Goal: Task Accomplishment & Management: Use online tool/utility

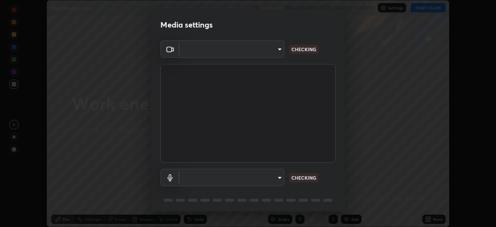
scroll to position [227, 496]
type input "ba13e312339ef8477216ddedc35df2f043033d031c8e6632ccfddaecbc9a7b0e"
type input "communications"
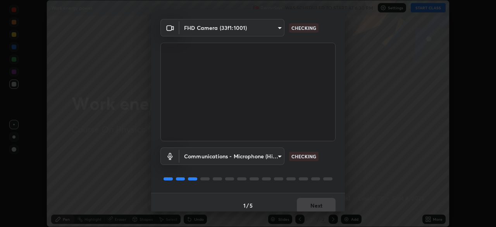
scroll to position [27, 0]
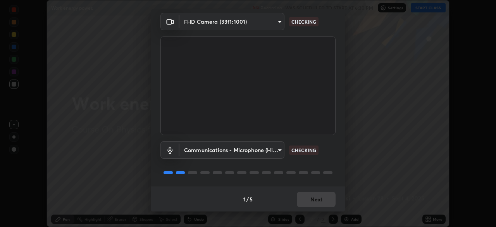
click at [321, 199] on div "1 / 5 Next" at bounding box center [248, 198] width 194 height 25
click at [320, 201] on div "1 / 5 Next" at bounding box center [248, 198] width 194 height 25
click at [318, 201] on div "1 / 5 Next" at bounding box center [248, 198] width 194 height 25
click at [318, 200] on div "1 / 5 Next" at bounding box center [248, 198] width 194 height 25
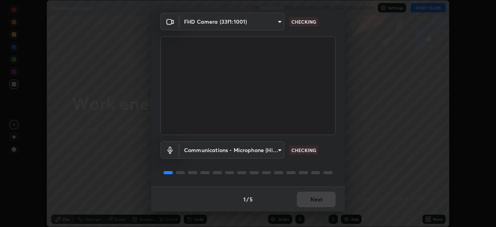
click at [318, 200] on div "1 / 5 Next" at bounding box center [248, 198] width 194 height 25
click at [320, 198] on div "1 / 5 Next" at bounding box center [248, 198] width 194 height 25
click at [321, 199] on div "1 / 5 Next" at bounding box center [248, 198] width 194 height 25
click at [313, 209] on div "1 / 5 Next" at bounding box center [248, 198] width 194 height 25
click at [314, 206] on div "1 / 5 Next" at bounding box center [248, 198] width 194 height 25
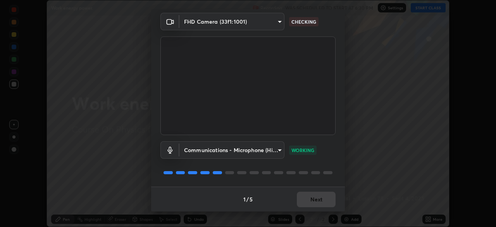
click at [317, 204] on div "1 / 5 Next" at bounding box center [248, 198] width 194 height 25
click at [318, 200] on div "1 / 5 Next" at bounding box center [248, 198] width 194 height 25
click at [316, 201] on div "1 / 5 Next" at bounding box center [248, 198] width 194 height 25
click at [314, 200] on div "1 / 5 Next" at bounding box center [248, 198] width 194 height 25
click at [316, 201] on button "Next" at bounding box center [316, 198] width 39 height 15
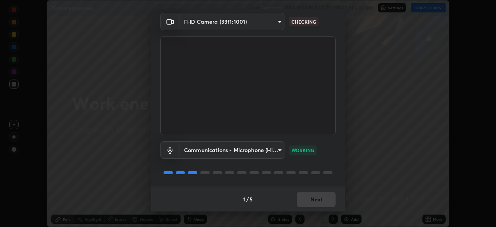
scroll to position [0, 0]
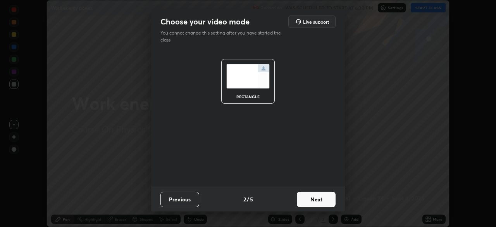
click at [317, 201] on button "Next" at bounding box center [316, 198] width 39 height 15
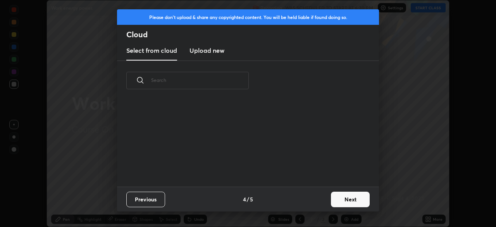
click at [321, 201] on div "Previous 4 / 5 Next" at bounding box center [248, 198] width 262 height 25
click at [336, 203] on button "Next" at bounding box center [350, 198] width 39 height 15
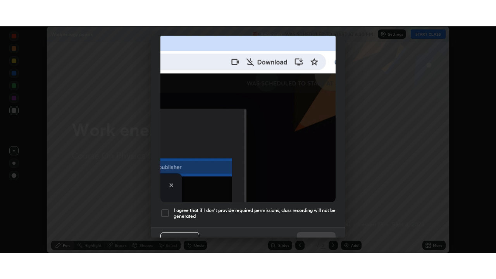
scroll to position [186, 0]
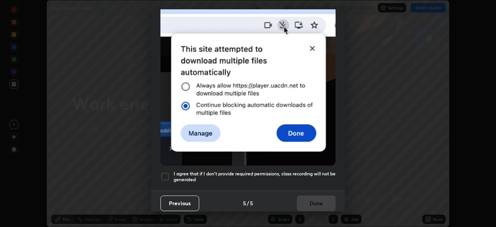
click at [292, 176] on h5 "I agree that if I don't provide required permissions, class recording will not …" at bounding box center [255, 176] width 162 height 12
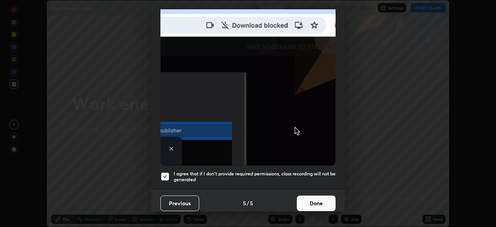
click at [315, 203] on button "Done" at bounding box center [316, 202] width 39 height 15
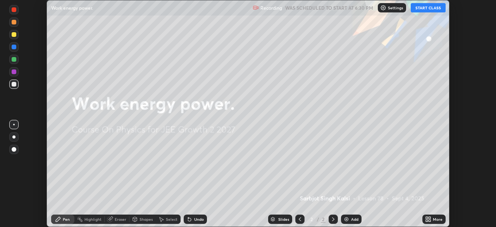
click at [442, 220] on div "More" at bounding box center [433, 218] width 23 height 9
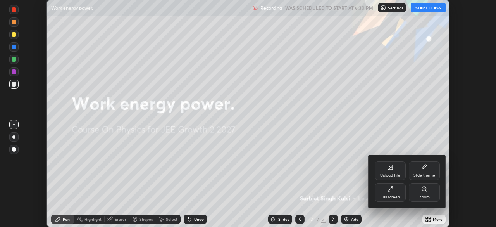
click at [397, 192] on div "Full screen" at bounding box center [390, 192] width 31 height 19
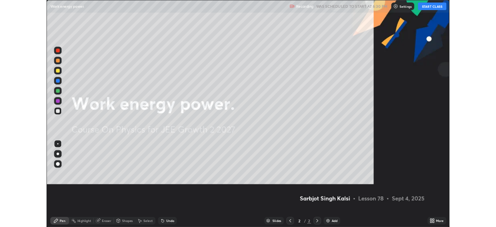
scroll to position [279, 496]
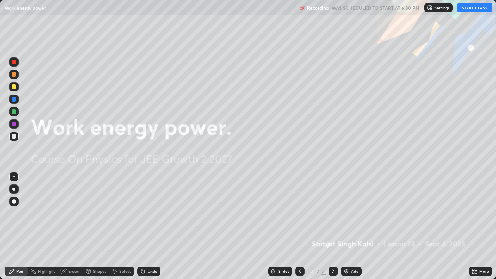
click at [472, 6] on button "START CLASS" at bounding box center [474, 7] width 35 height 9
click at [349, 226] on div "Add" at bounding box center [351, 270] width 21 height 9
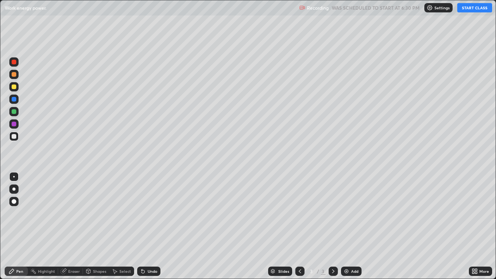
click at [17, 136] on div at bounding box center [13, 136] width 9 height 9
click at [14, 135] on div at bounding box center [14, 136] width 5 height 5
click at [17, 86] on div at bounding box center [13, 86] width 9 height 9
click at [349, 226] on div "Add" at bounding box center [351, 270] width 21 height 9
click at [15, 137] on div at bounding box center [14, 136] width 5 height 5
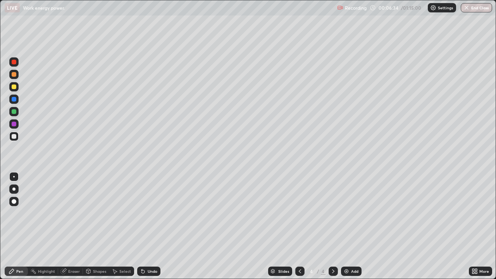
click at [14, 136] on div at bounding box center [14, 136] width 5 height 5
click at [155, 226] on div "Undo" at bounding box center [148, 270] width 23 height 9
click at [14, 87] on div at bounding box center [14, 86] width 5 height 5
click at [14, 113] on div at bounding box center [14, 111] width 5 height 5
click at [351, 226] on div "Add" at bounding box center [354, 271] width 7 height 4
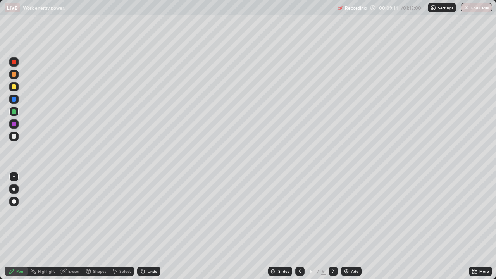
click at [14, 137] on div at bounding box center [14, 136] width 5 height 5
click at [15, 88] on div at bounding box center [14, 86] width 5 height 5
click at [11, 139] on div at bounding box center [13, 136] width 9 height 9
click at [351, 226] on div "Add" at bounding box center [354, 271] width 7 height 4
click at [15, 137] on div at bounding box center [14, 136] width 5 height 5
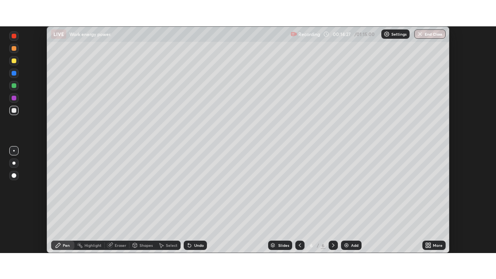
scroll to position [38503, 38234]
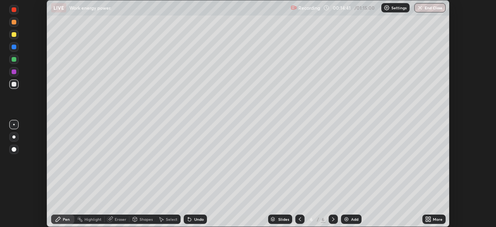
click at [438, 219] on div "More" at bounding box center [438, 219] width 10 height 4
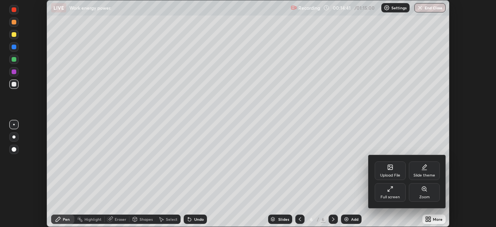
click at [399, 191] on div "Full screen" at bounding box center [390, 192] width 31 height 19
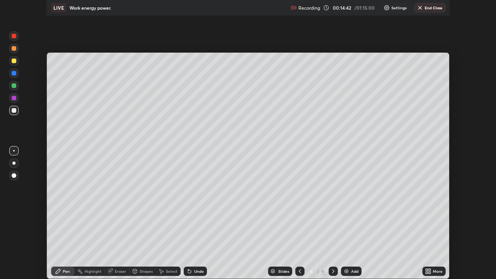
scroll to position [279, 496]
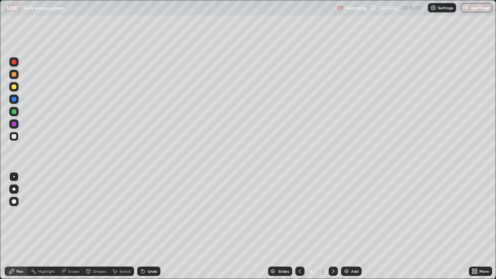
click at [153, 226] on div "Undo" at bounding box center [148, 270] width 23 height 9
click at [349, 226] on div "Add" at bounding box center [351, 270] width 21 height 9
click at [14, 87] on div at bounding box center [14, 86] width 5 height 5
click at [12, 138] on div at bounding box center [14, 136] width 5 height 5
click at [69, 226] on div "Eraser" at bounding box center [74, 271] width 12 height 4
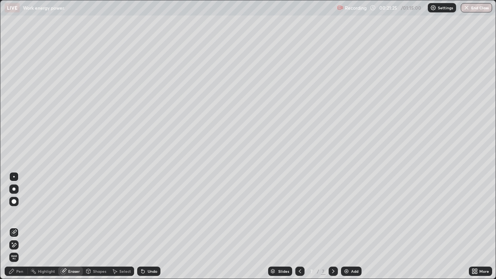
click at [21, 226] on div "Pen" at bounding box center [19, 271] width 7 height 4
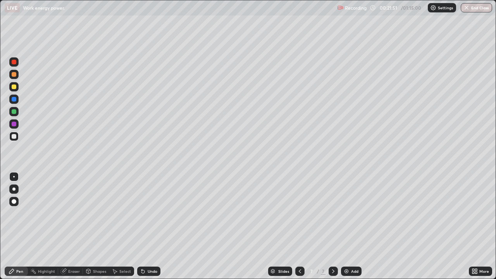
click at [14, 112] on div at bounding box center [14, 111] width 5 height 5
click at [69, 226] on div "Eraser" at bounding box center [70, 270] width 25 height 9
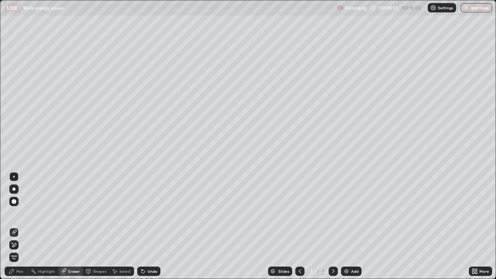
click at [14, 226] on icon at bounding box center [14, 245] width 4 height 4
click at [11, 226] on icon at bounding box center [12, 271] width 6 height 6
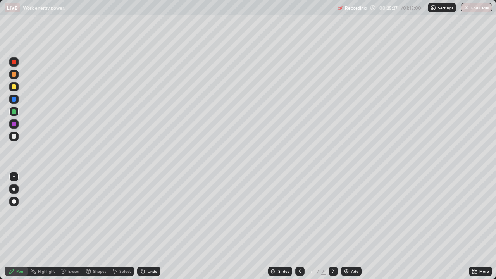
click at [65, 226] on div "Eraser" at bounding box center [70, 270] width 25 height 9
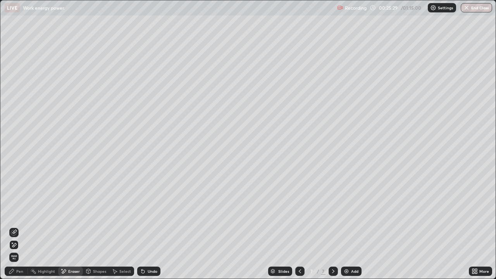
click at [18, 226] on div "Pen" at bounding box center [19, 271] width 7 height 4
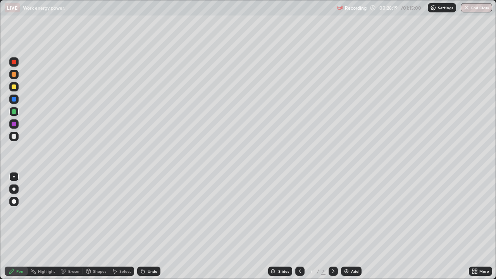
click at [12, 137] on div at bounding box center [14, 136] width 5 height 5
click at [347, 226] on img at bounding box center [346, 271] width 6 height 6
click at [18, 138] on div at bounding box center [13, 136] width 9 height 9
click at [152, 226] on div "Undo" at bounding box center [153, 271] width 10 height 4
click at [158, 226] on div "Undo" at bounding box center [148, 270] width 23 height 9
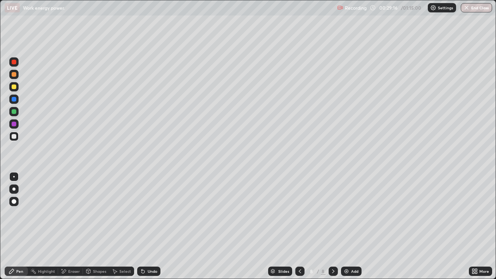
click at [15, 111] on div at bounding box center [14, 111] width 5 height 5
click at [18, 99] on div at bounding box center [13, 98] width 9 height 9
click at [18, 113] on div at bounding box center [13, 111] width 9 height 9
click at [16, 137] on div at bounding box center [14, 136] width 5 height 5
click at [17, 100] on div at bounding box center [13, 98] width 9 height 9
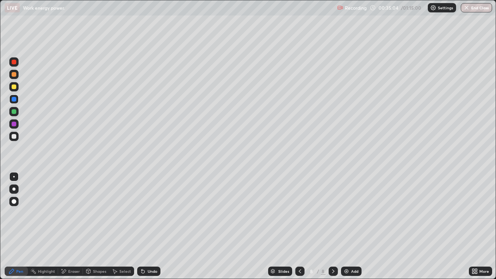
click at [152, 226] on div "Undo" at bounding box center [153, 271] width 10 height 4
click at [72, 226] on div "Eraser" at bounding box center [70, 270] width 25 height 9
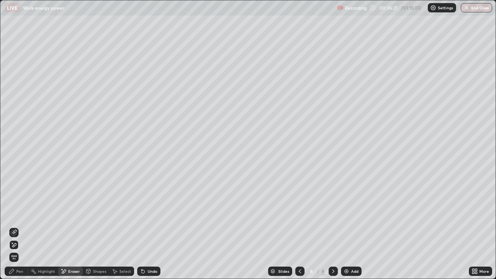
click at [21, 226] on div "Pen" at bounding box center [16, 270] width 23 height 9
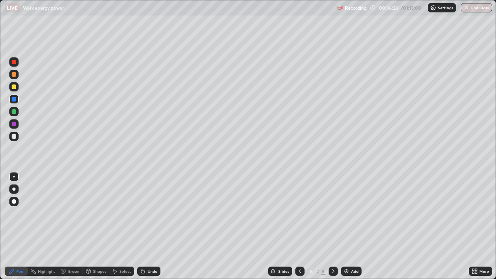
click at [72, 226] on div "Eraser" at bounding box center [74, 271] width 12 height 4
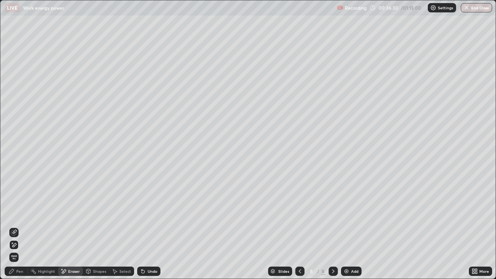
click at [17, 226] on div "Pen" at bounding box center [19, 271] width 7 height 4
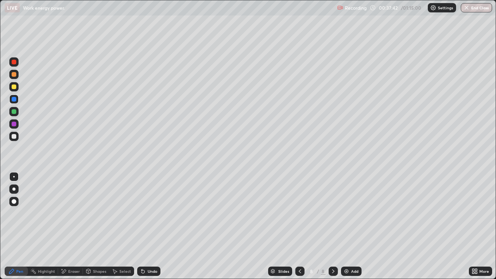
click at [355, 226] on div "Add" at bounding box center [354, 271] width 7 height 4
click at [15, 138] on div at bounding box center [14, 136] width 5 height 5
click at [17, 137] on div at bounding box center [13, 136] width 9 height 9
click at [151, 226] on div "Undo" at bounding box center [153, 271] width 10 height 4
click at [15, 88] on div at bounding box center [14, 86] width 5 height 5
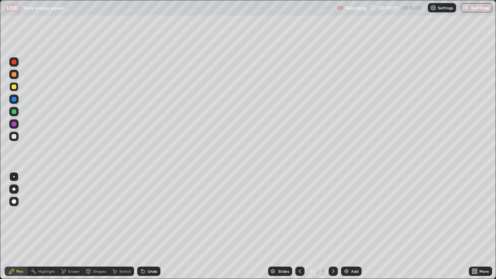
click at [148, 226] on div "Undo" at bounding box center [148, 270] width 23 height 9
click at [14, 112] on div at bounding box center [14, 111] width 5 height 5
click at [37, 226] on div "Highlight" at bounding box center [43, 270] width 30 height 9
click at [66, 226] on icon at bounding box center [63, 271] width 6 height 7
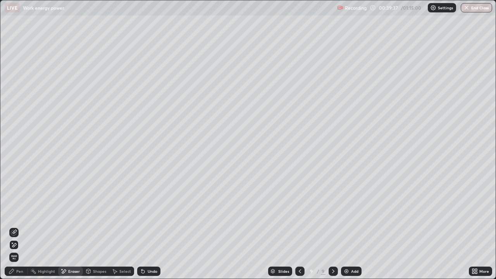
click at [8, 226] on div "Pen" at bounding box center [16, 270] width 23 height 9
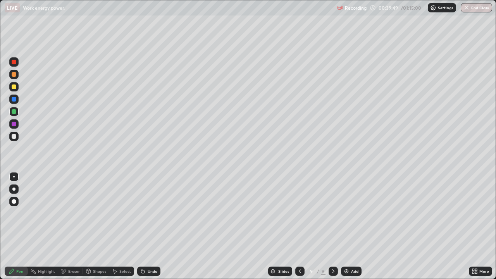
click at [68, 226] on div "Eraser" at bounding box center [70, 270] width 25 height 9
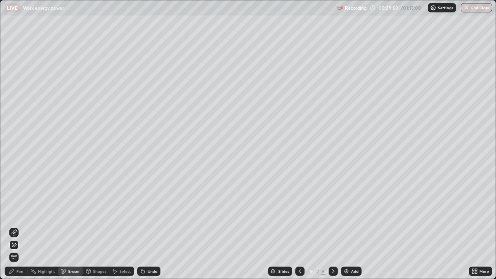
click at [14, 226] on icon at bounding box center [12, 271] width 6 height 6
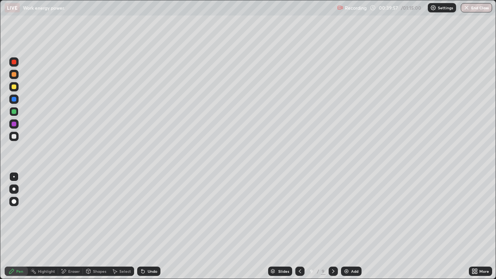
click at [64, 226] on icon at bounding box center [64, 271] width 4 height 4
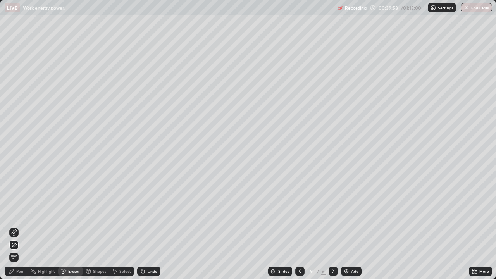
click at [16, 226] on div "Pen" at bounding box center [16, 270] width 23 height 9
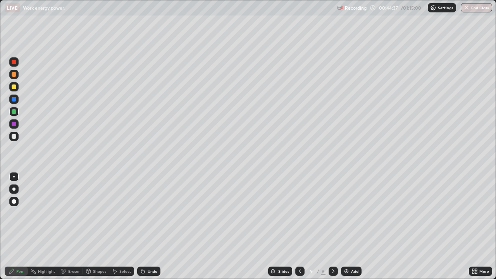
click at [11, 124] on div at bounding box center [13, 123] width 9 height 9
click at [67, 226] on div "Eraser" at bounding box center [70, 270] width 25 height 9
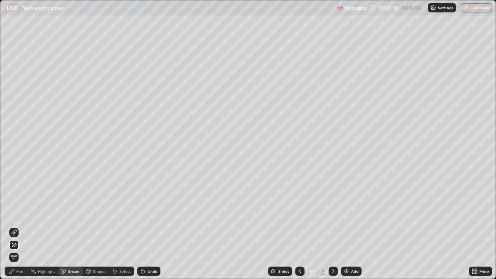
click at [10, 226] on icon at bounding box center [12, 271] width 6 height 6
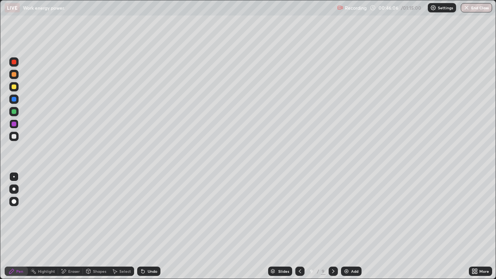
click at [10, 109] on div at bounding box center [13, 111] width 9 height 9
click at [350, 226] on div "Add" at bounding box center [351, 270] width 21 height 9
click at [18, 137] on div at bounding box center [13, 136] width 9 height 9
click at [149, 226] on div "Undo" at bounding box center [153, 271] width 10 height 4
click at [67, 226] on div "Eraser" at bounding box center [70, 270] width 25 height 9
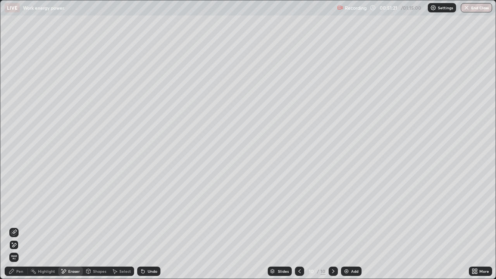
click at [14, 226] on icon at bounding box center [14, 232] width 4 height 4
click at [18, 226] on div "Pen" at bounding box center [19, 271] width 7 height 4
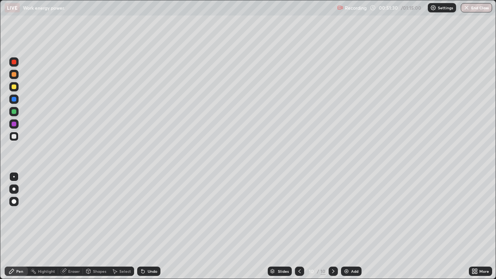
click at [151, 226] on div "Undo" at bounding box center [153, 271] width 10 height 4
click at [14, 87] on div at bounding box center [14, 86] width 5 height 5
click at [69, 226] on div "Eraser" at bounding box center [74, 271] width 12 height 4
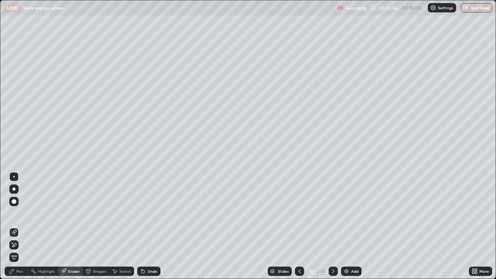
click at [19, 226] on div "Pen" at bounding box center [16, 270] width 23 height 9
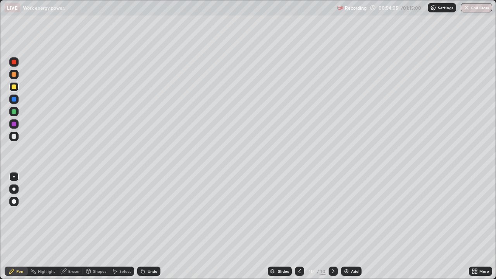
click at [14, 139] on div at bounding box center [13, 136] width 9 height 9
click at [77, 226] on div "Eraser" at bounding box center [74, 271] width 12 height 4
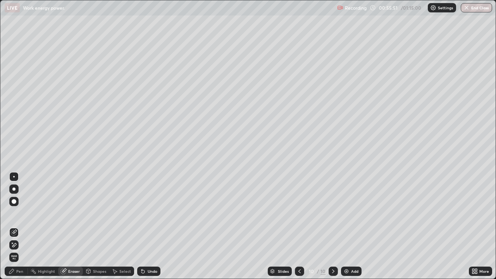
click at [20, 226] on div "Pen" at bounding box center [19, 271] width 7 height 4
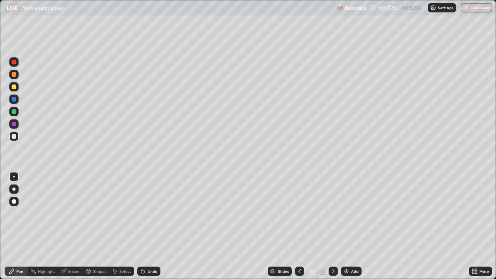
click at [17, 137] on div at bounding box center [13, 136] width 9 height 9
click at [129, 226] on div "Select" at bounding box center [125, 271] width 12 height 4
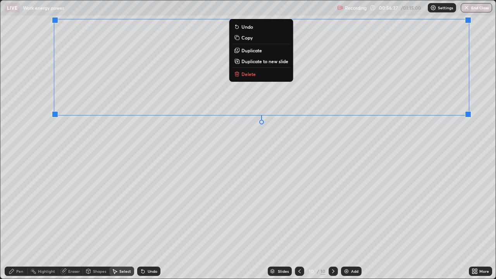
click at [266, 60] on p "Duplicate to new slide" at bounding box center [264, 61] width 47 height 6
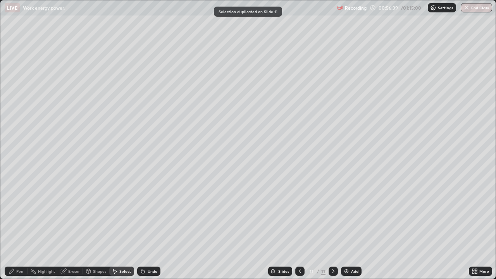
click at [71, 226] on div "Eraser" at bounding box center [74, 271] width 12 height 4
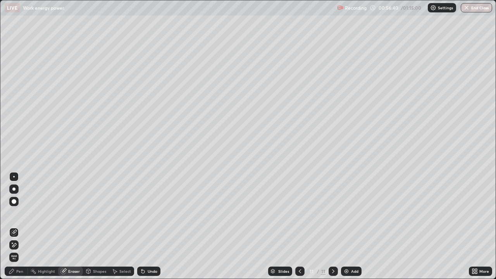
click at [17, 226] on icon at bounding box center [14, 245] width 6 height 7
click at [15, 226] on div "Pen" at bounding box center [16, 270] width 23 height 9
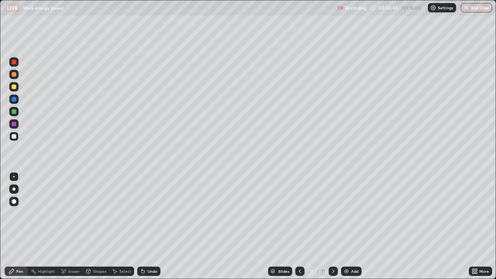
click at [15, 139] on div at bounding box center [13, 136] width 9 height 9
click at [67, 226] on div "Eraser" at bounding box center [70, 270] width 25 height 9
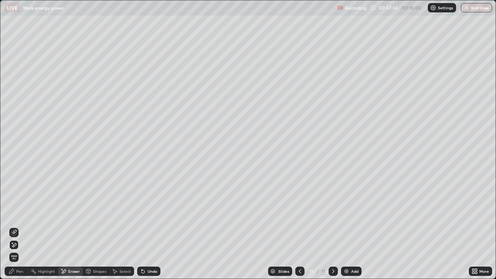
click at [21, 226] on div "Pen" at bounding box center [19, 271] width 7 height 4
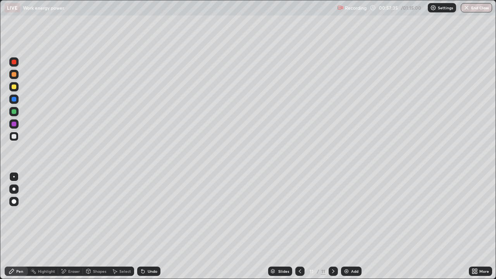
click at [17, 137] on div at bounding box center [13, 136] width 9 height 9
click at [67, 226] on div "Eraser" at bounding box center [70, 270] width 25 height 9
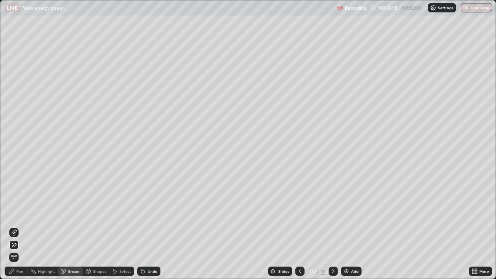
click at [70, 226] on div "Eraser" at bounding box center [74, 271] width 12 height 4
click at [15, 226] on icon at bounding box center [14, 232] width 6 height 6
click at [18, 226] on div "Pen" at bounding box center [19, 271] width 7 height 4
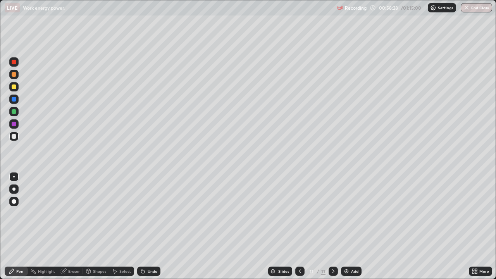
click at [14, 87] on div at bounding box center [14, 86] width 5 height 5
click at [12, 137] on div at bounding box center [14, 136] width 5 height 5
click at [65, 226] on icon at bounding box center [63, 271] width 6 height 6
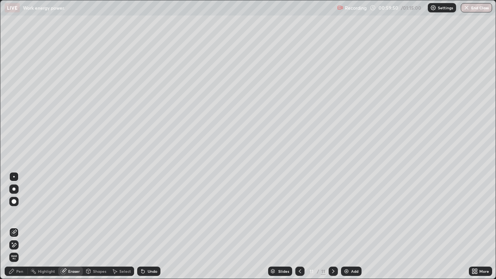
click at [16, 226] on div "Pen" at bounding box center [16, 270] width 23 height 9
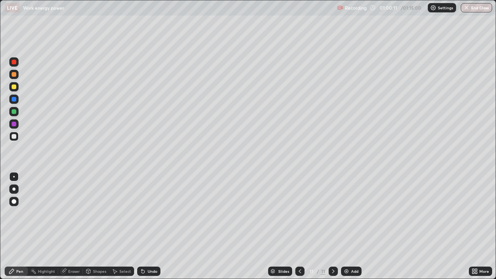
click at [148, 226] on div "Undo" at bounding box center [148, 270] width 23 height 9
click at [141, 226] on icon at bounding box center [143, 271] width 6 height 6
click at [142, 226] on icon at bounding box center [142, 271] width 3 height 3
click at [63, 226] on div "Eraser" at bounding box center [70, 270] width 25 height 9
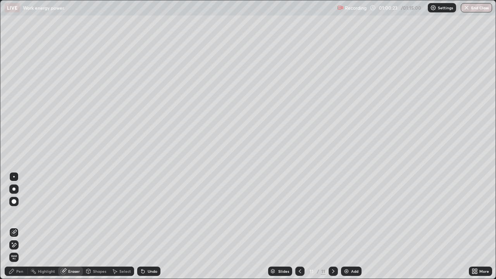
click at [15, 226] on icon at bounding box center [12, 271] width 6 height 6
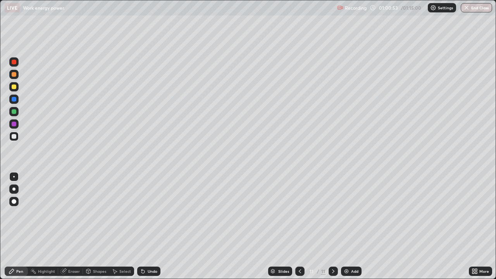
click at [14, 137] on div at bounding box center [14, 136] width 5 height 5
click at [14, 112] on div at bounding box center [14, 111] width 5 height 5
click at [344, 226] on img at bounding box center [346, 271] width 6 height 6
click at [17, 138] on div at bounding box center [13, 136] width 9 height 9
click at [82, 226] on div at bounding box center [82, 271] width 0 height 6
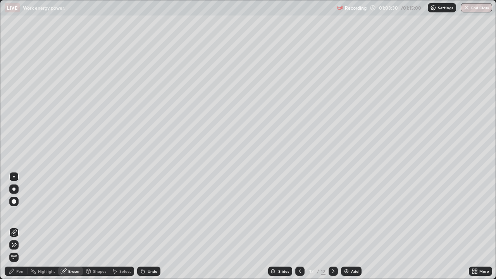
click at [21, 226] on div "Pen" at bounding box center [19, 271] width 7 height 4
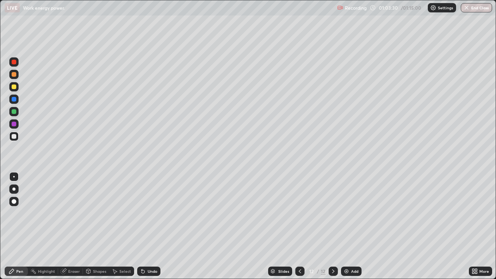
click at [17, 86] on div at bounding box center [13, 86] width 9 height 9
click at [150, 226] on div "Undo" at bounding box center [148, 270] width 23 height 9
click at [10, 136] on div at bounding box center [13, 136] width 9 height 9
click at [12, 112] on div at bounding box center [14, 111] width 5 height 5
click at [12, 84] on div at bounding box center [13, 86] width 9 height 9
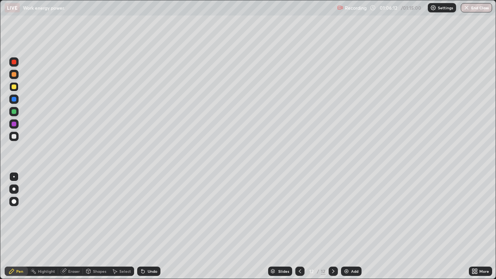
click at [0, 156] on div "Setting up your live class" at bounding box center [248, 139] width 496 height 279
click at [14, 112] on div at bounding box center [14, 111] width 5 height 5
click at [7, 226] on div "Pen" at bounding box center [16, 270] width 23 height 15
click at [13, 112] on div at bounding box center [14, 111] width 5 height 5
click at [473, 8] on button "End Class" at bounding box center [475, 7] width 31 height 9
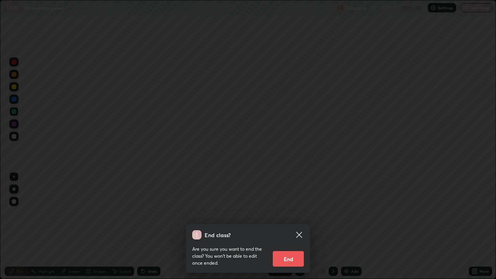
click at [293, 226] on button "End" at bounding box center [288, 258] width 31 height 15
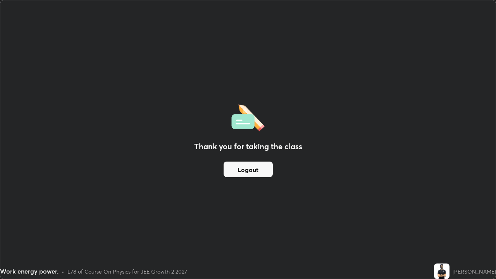
click at [254, 173] on button "Logout" at bounding box center [247, 169] width 49 height 15
click at [250, 169] on button "Logout" at bounding box center [247, 169] width 49 height 15
